Goal: Task Accomplishment & Management: Use online tool/utility

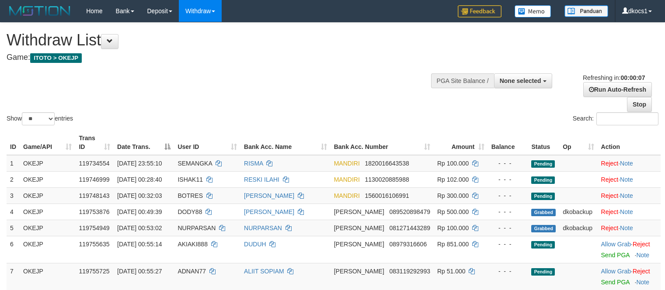
select select
select select "**"
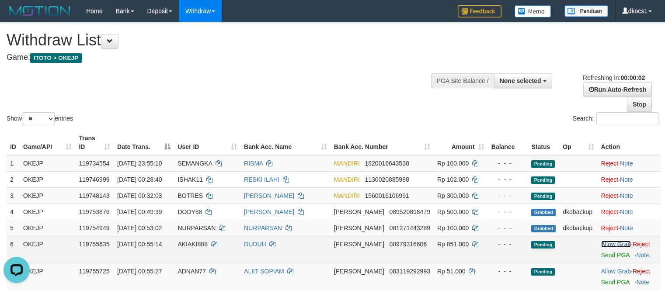
click at [618, 248] on link "Allow Grab" at bounding box center [616, 244] width 30 height 7
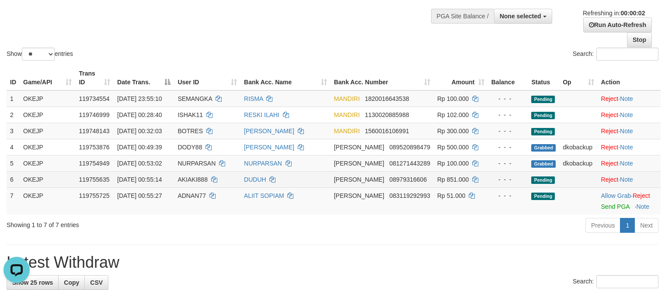
scroll to position [66, 0]
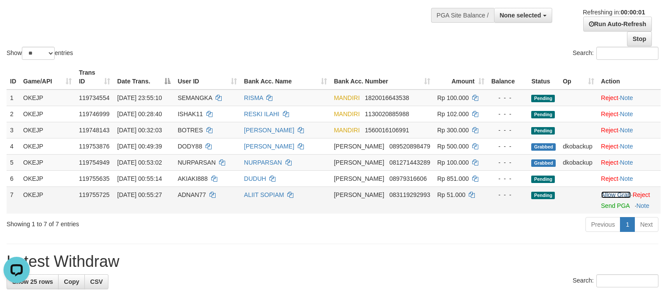
click at [612, 193] on link "Allow Grab" at bounding box center [616, 195] width 30 height 7
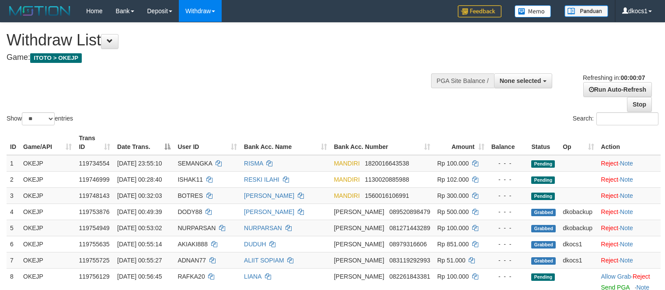
select select
select select "**"
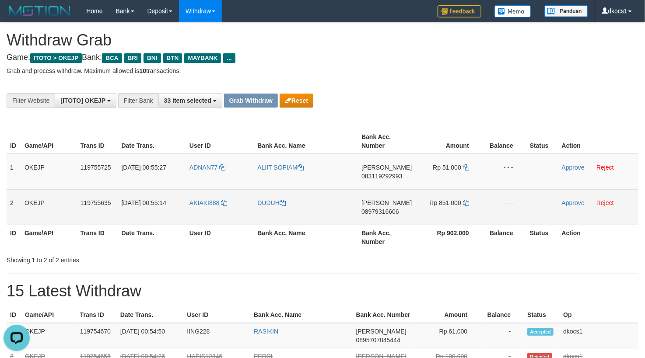
click at [211, 211] on td "AKIAKI888" at bounding box center [220, 206] width 68 height 35
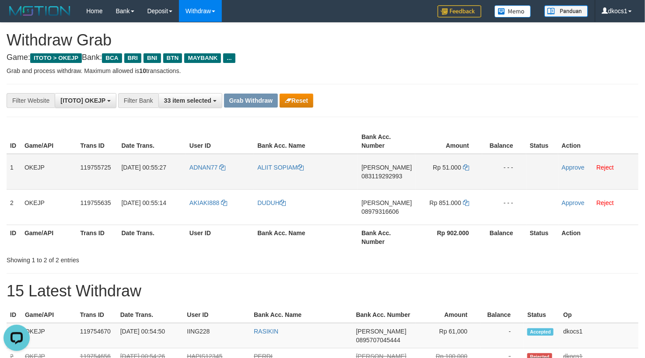
click at [197, 174] on td "ADNAN77" at bounding box center [220, 172] width 68 height 36
copy link "ADNAN77"
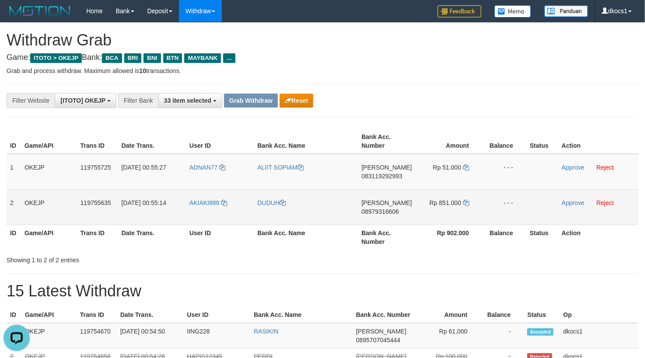
click at [203, 216] on td "AKIAKI888" at bounding box center [220, 206] width 68 height 35
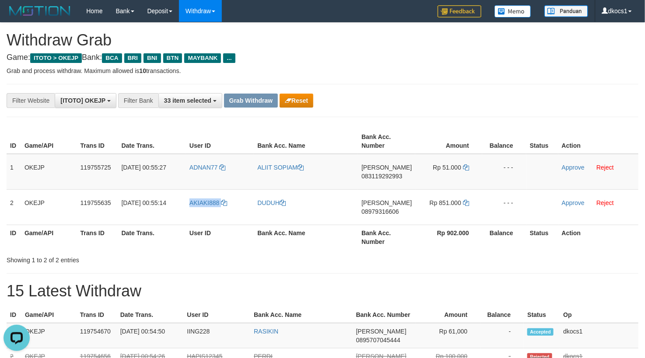
copy link "AKIAKI888"
click at [270, 172] on td "ALIIT SOPIAM" at bounding box center [306, 172] width 104 height 36
drag, startPoint x: 286, startPoint y: 172, endPoint x: 298, endPoint y: 170, distance: 11.6
click at [293, 171] on td "ALIIT SOPIAM" at bounding box center [306, 172] width 104 height 36
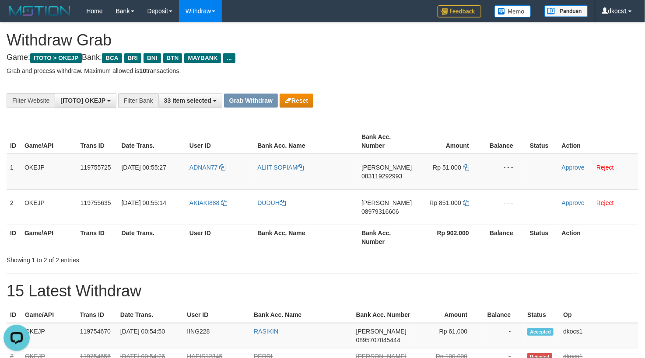
copy link "IA"
click at [263, 178] on td "ALIIT SOPIAM" at bounding box center [306, 172] width 104 height 36
drag, startPoint x: 296, startPoint y: 178, endPoint x: 310, endPoint y: 176, distance: 14.6
click at [300, 178] on td "ALIIT SOPIAM" at bounding box center [306, 172] width 104 height 36
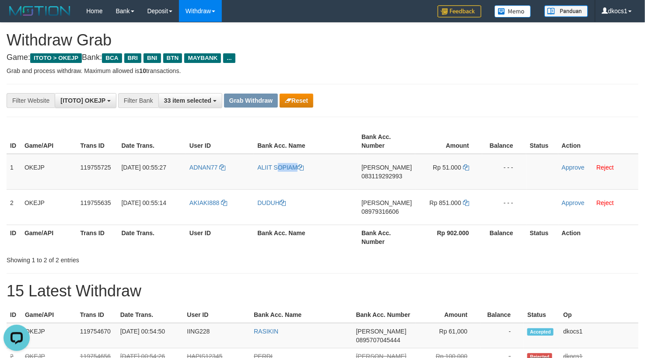
copy link "ALIIT SOPIAM"
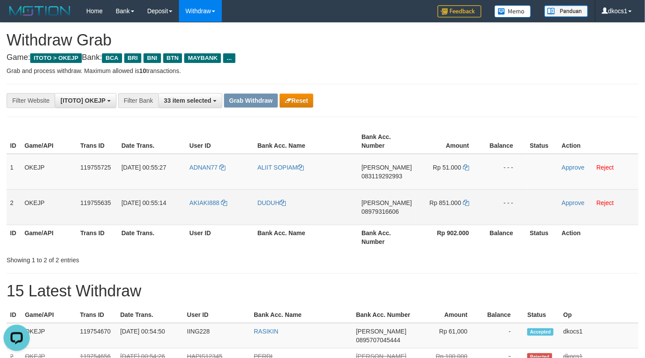
click at [267, 214] on td "DUDUH" at bounding box center [306, 206] width 104 height 35
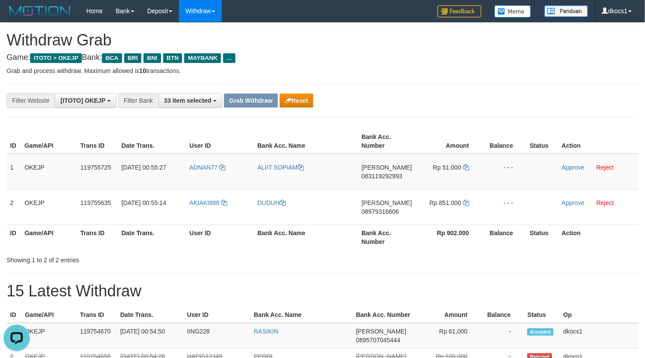
copy link "DUDUH"
click at [382, 185] on td "DANA 083119292993" at bounding box center [386, 172] width 57 height 36
copy span "083119292993"
click at [464, 164] on icon at bounding box center [466, 167] width 6 height 6
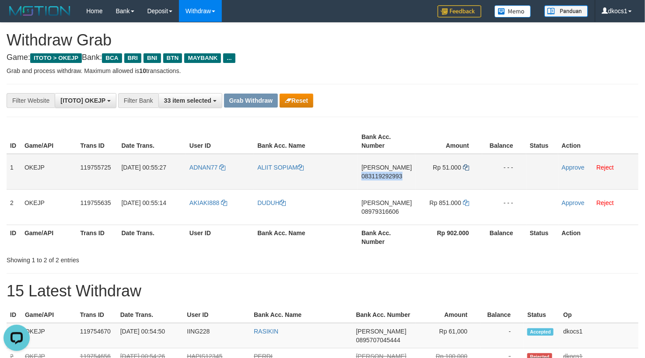
copy span "083119292993"
click at [464, 164] on icon at bounding box center [466, 167] width 6 height 6
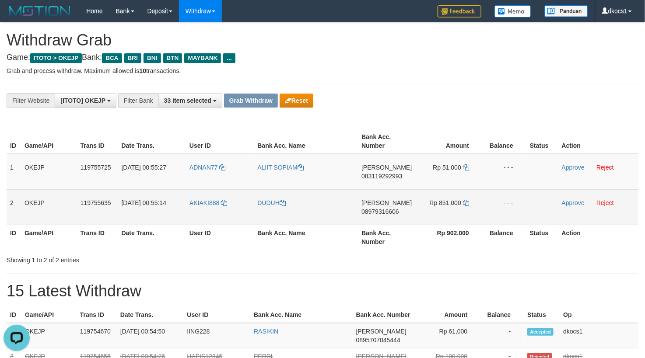
click at [376, 217] on td "DANA 08979316606" at bounding box center [386, 206] width 57 height 35
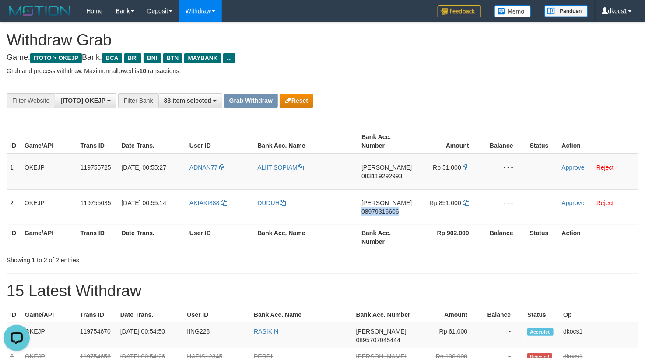
copy span "08979316606"
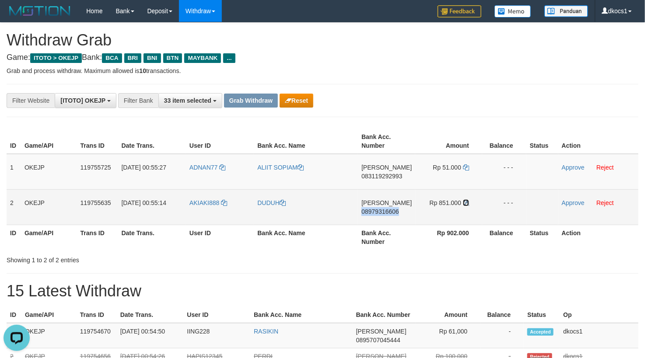
click at [464, 202] on icon at bounding box center [466, 203] width 6 height 6
copy span "08979316606"
click at [464, 202] on icon at bounding box center [466, 203] width 6 height 6
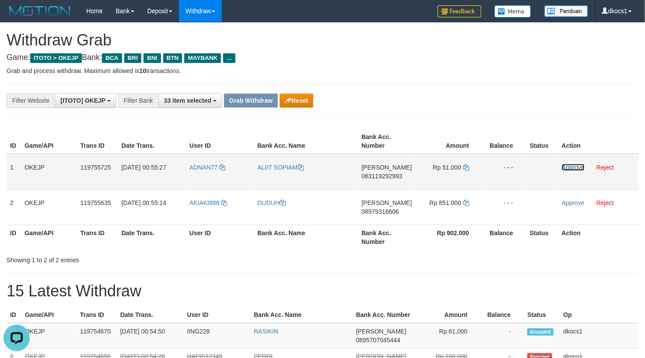
click at [568, 165] on link "Approve" at bounding box center [573, 167] width 23 height 7
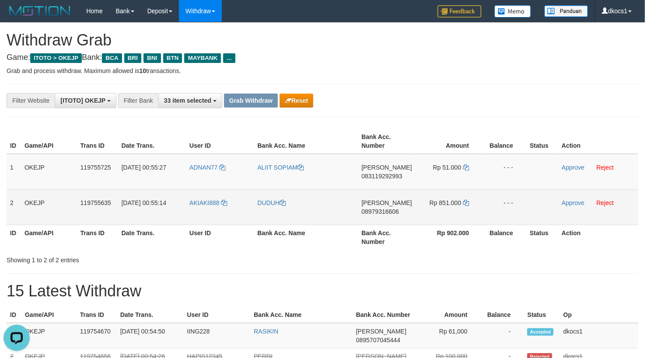
click at [568, 208] on td "Approve Reject" at bounding box center [598, 206] width 80 height 35
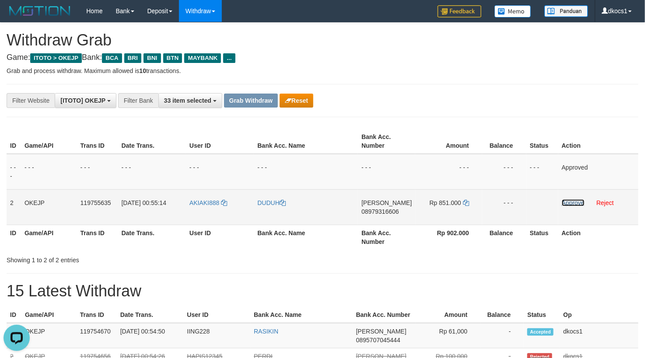
click at [566, 203] on link "Approve" at bounding box center [573, 202] width 23 height 7
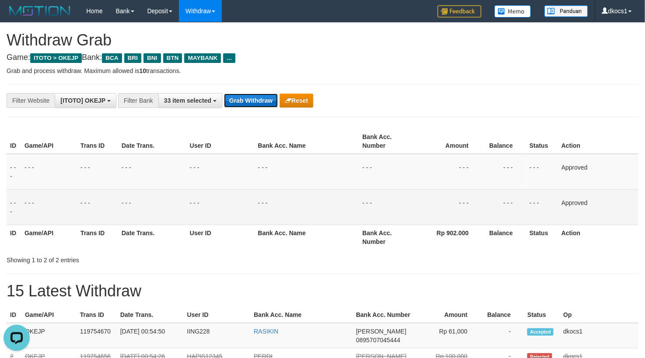
click at [247, 105] on button "Grab Withdraw" at bounding box center [251, 101] width 54 height 14
click at [224, 94] on button "Grab Withdraw" at bounding box center [251, 101] width 54 height 14
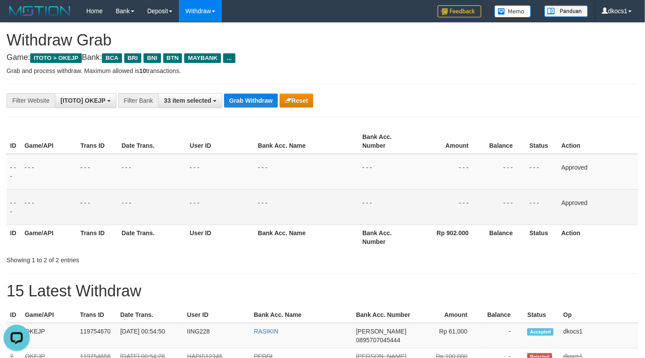
drag, startPoint x: 391, startPoint y: 92, endPoint x: 445, endPoint y: 91, distance: 53.8
click at [398, 91] on div "**********" at bounding box center [323, 100] width 632 height 33
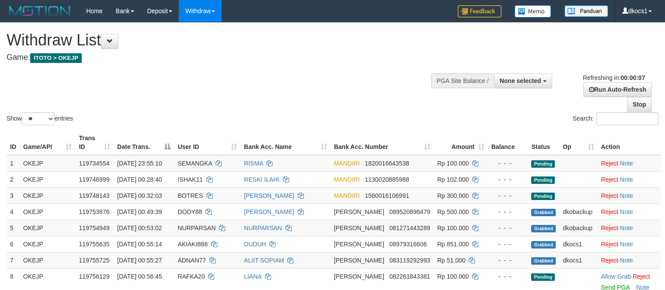
select select
select select "**"
select select
select select "**"
select select
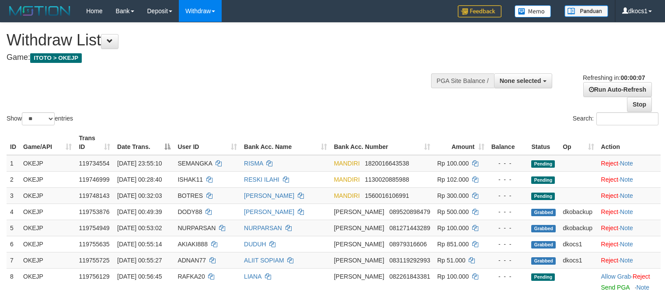
select select "**"
select select
select select "**"
